Goal: Transaction & Acquisition: Purchase product/service

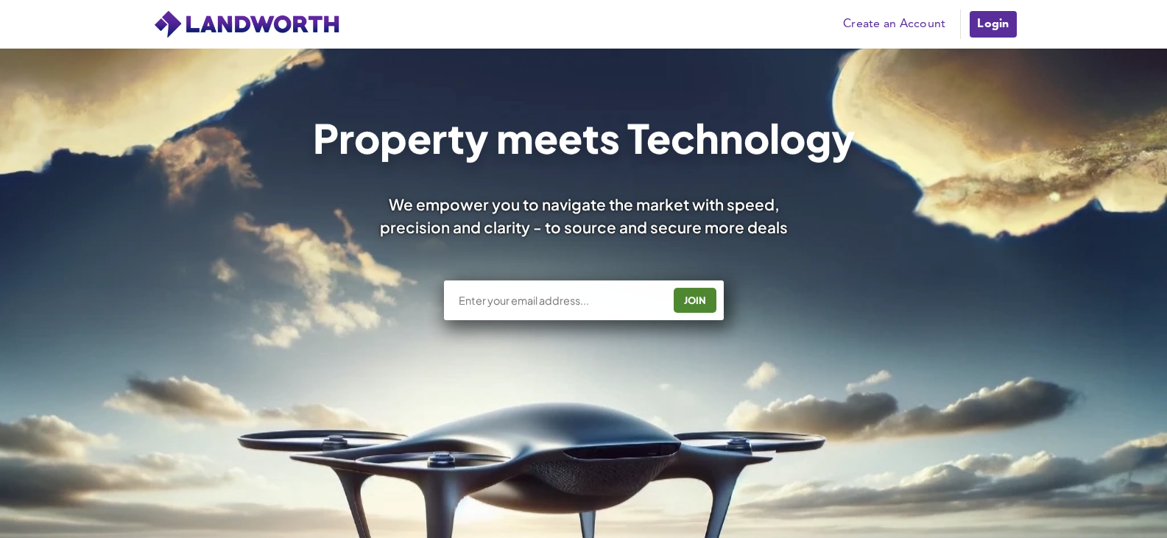
click at [978, 13] on link "Login" at bounding box center [992, 24] width 49 height 29
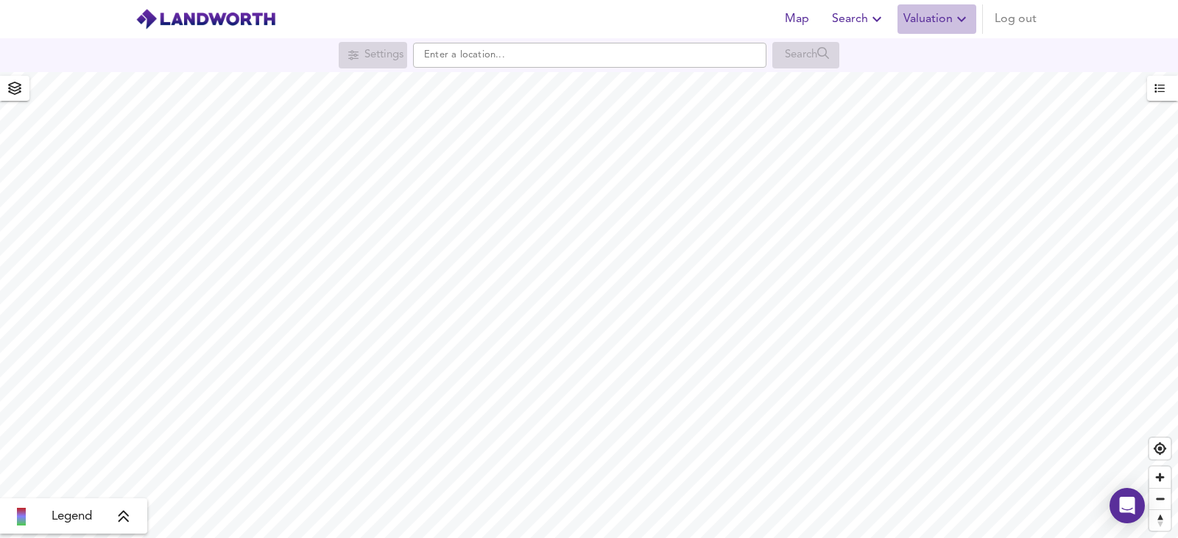
click at [944, 13] on span "Valuation" at bounding box center [936, 19] width 67 height 21
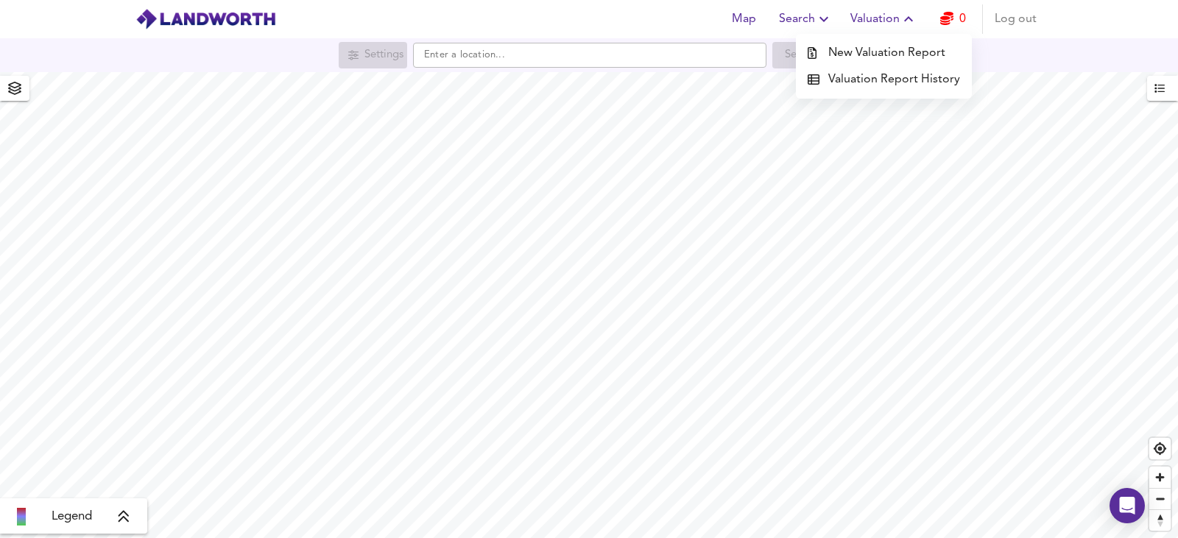
click at [902, 51] on li "New Valuation Report" at bounding box center [884, 53] width 176 height 27
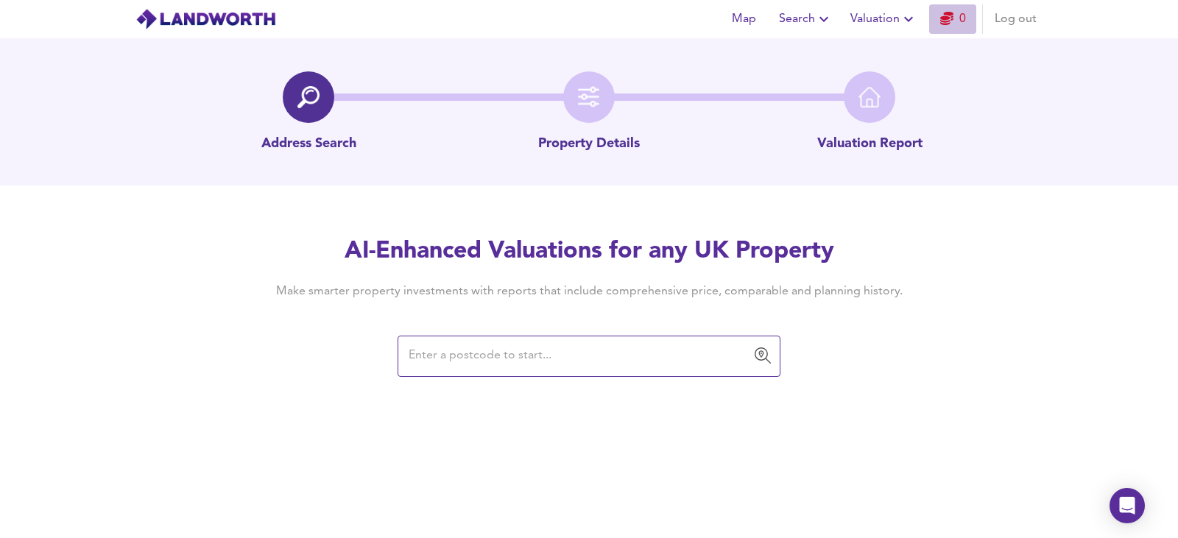
click at [963, 18] on link "0" at bounding box center [953, 19] width 26 height 21
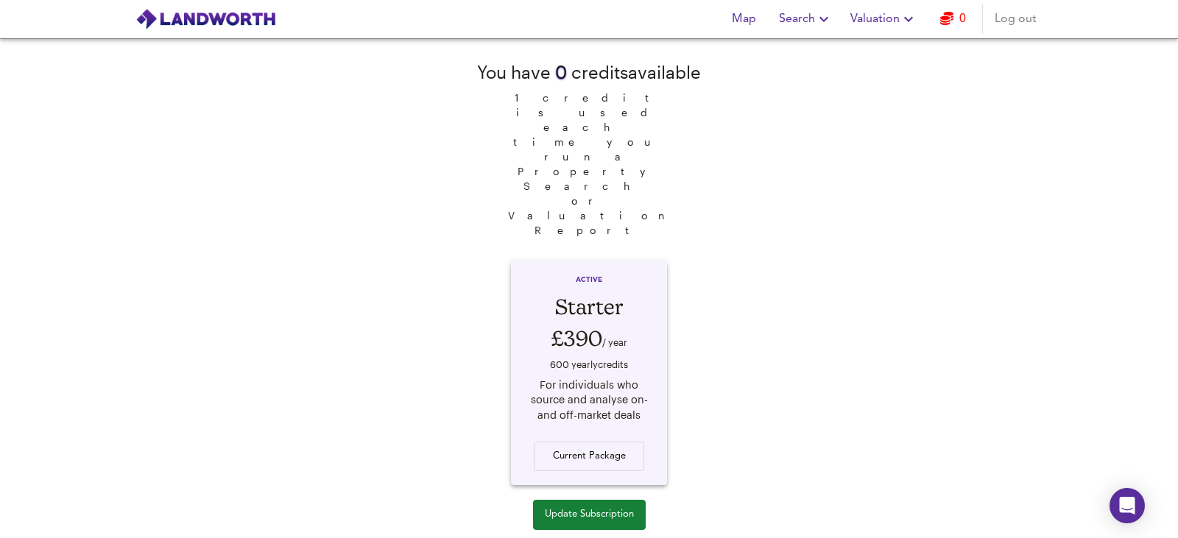
click at [579, 507] on span "Update Subscription" at bounding box center [589, 515] width 89 height 17
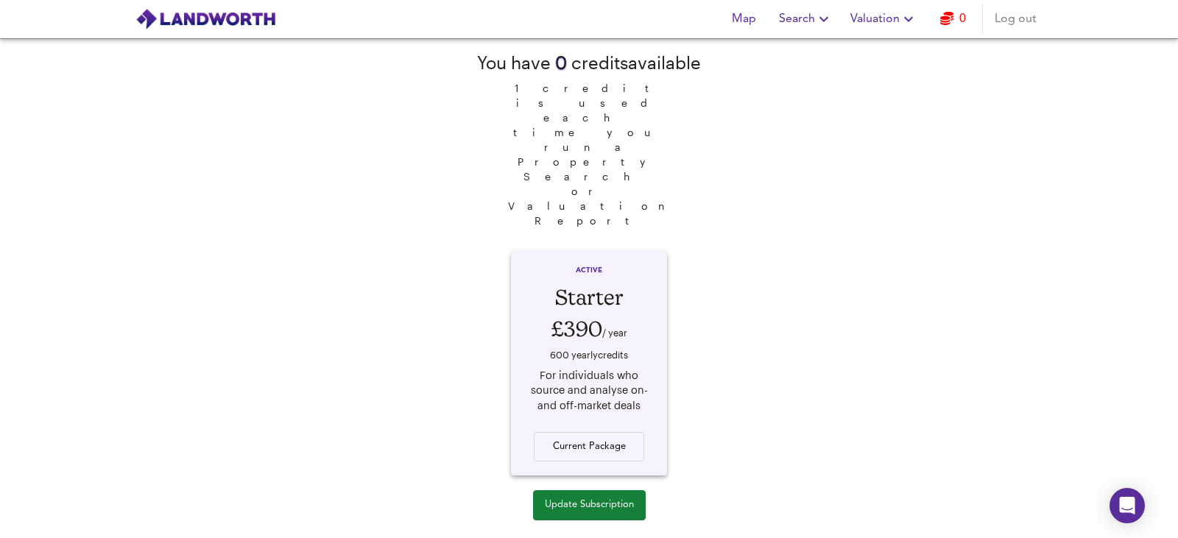
scroll to position [12, 0]
